Goal: Navigation & Orientation: Find specific page/section

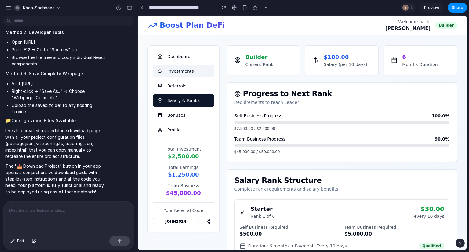
click at [180, 76] on button "Investments" at bounding box center [184, 71] width 62 height 12
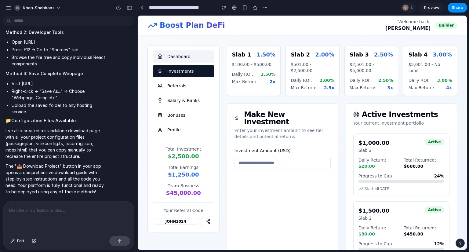
click at [181, 56] on button "Dashboard" at bounding box center [184, 56] width 62 height 12
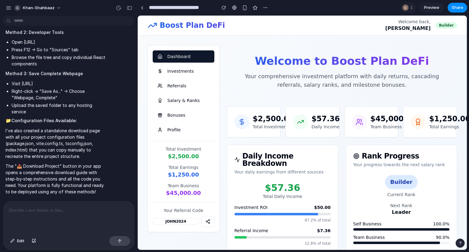
click at [419, 29] on p "[PERSON_NAME]" at bounding box center [409, 28] width 46 height 7
click at [319, 118] on p "$57.36" at bounding box center [326, 119] width 28 height 10
click at [378, 119] on p "$45,000.00" at bounding box center [394, 119] width 46 height 10
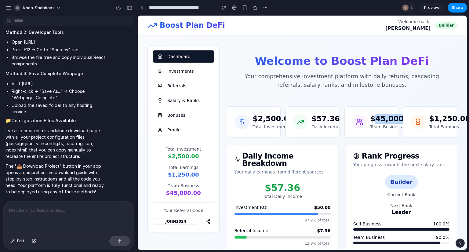
click at [378, 119] on p "$45,000.00" at bounding box center [394, 119] width 46 height 10
click at [441, 120] on p "$1,250.00" at bounding box center [449, 119] width 41 height 10
click at [192, 68] on button "Investments" at bounding box center [184, 71] width 62 height 12
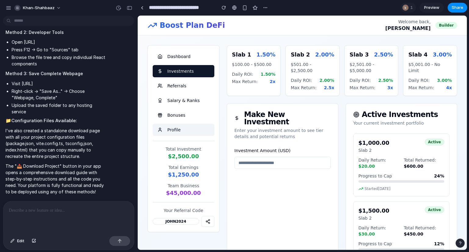
click at [174, 135] on button "Profile" at bounding box center [184, 130] width 62 height 12
